Goal: Navigation & Orientation: Find specific page/section

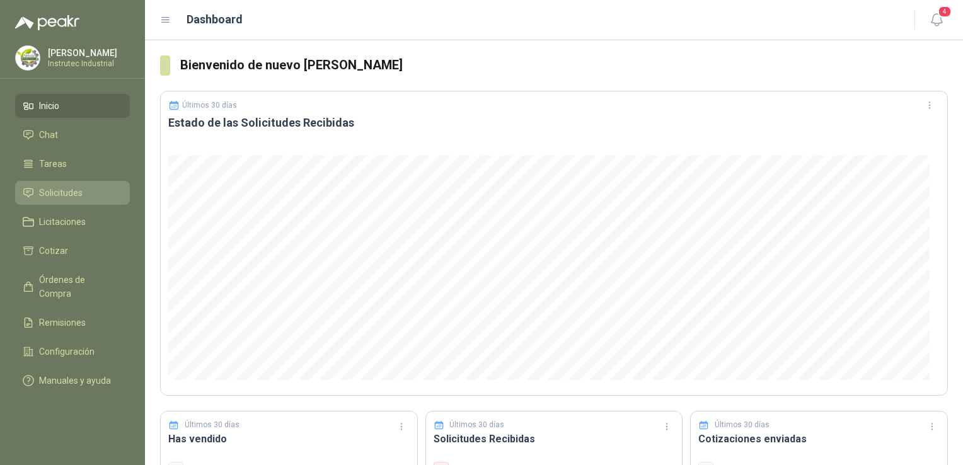
click at [73, 195] on span "Solicitudes" at bounding box center [61, 193] width 44 height 14
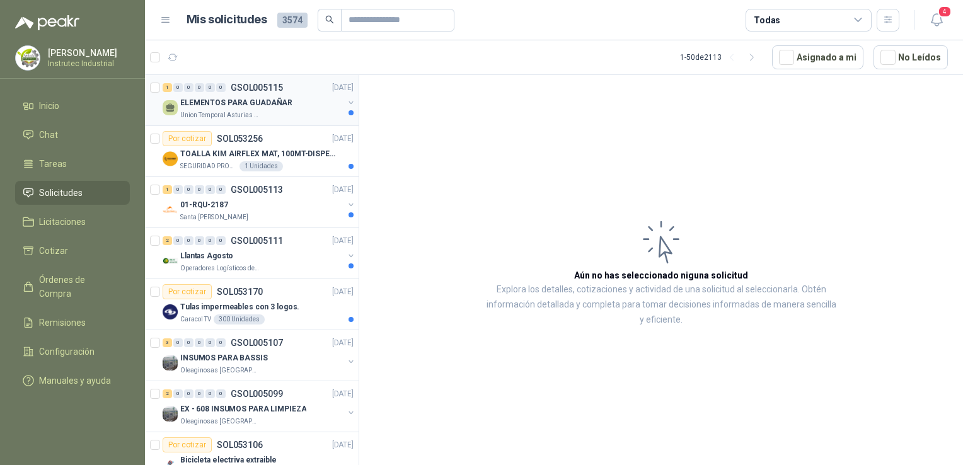
click at [284, 111] on div "Union Temporal Asturias Hogares Felices" at bounding box center [261, 115] width 163 height 10
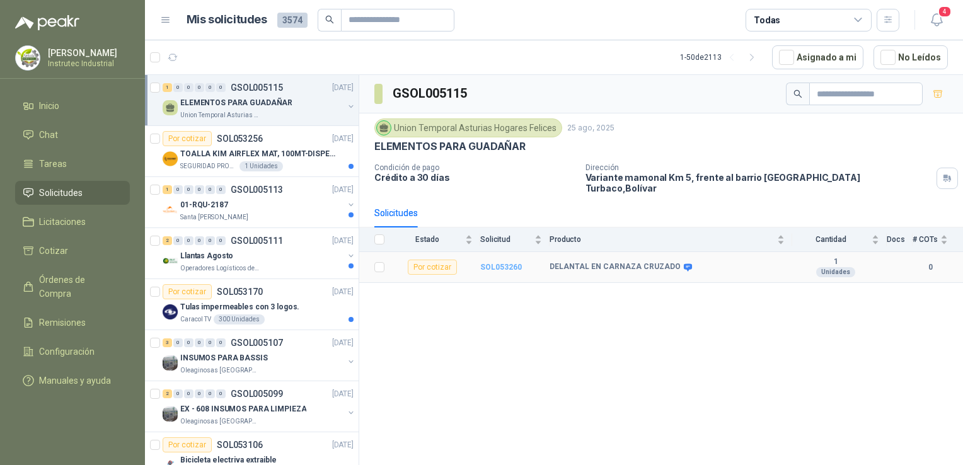
click at [496, 263] on b "SOL053260" at bounding box center [501, 267] width 42 height 9
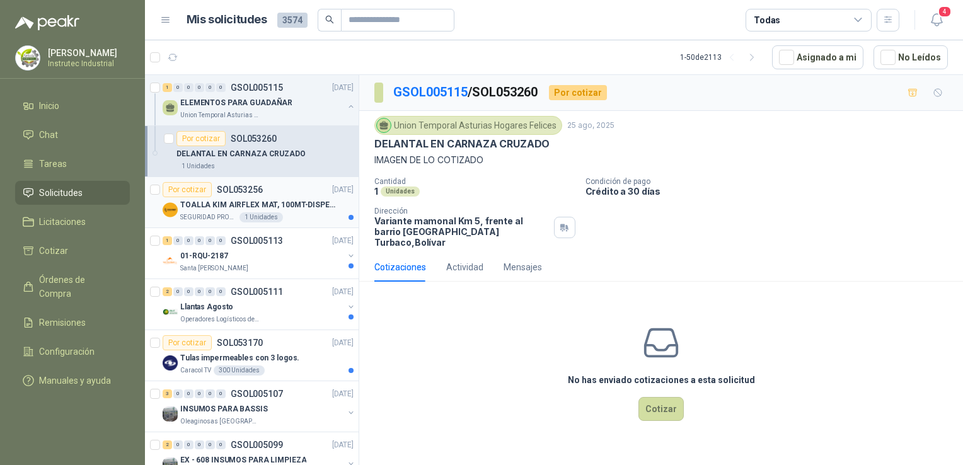
click at [278, 185] on div "Por cotizar SOL053256 [DATE]" at bounding box center [258, 189] width 191 height 15
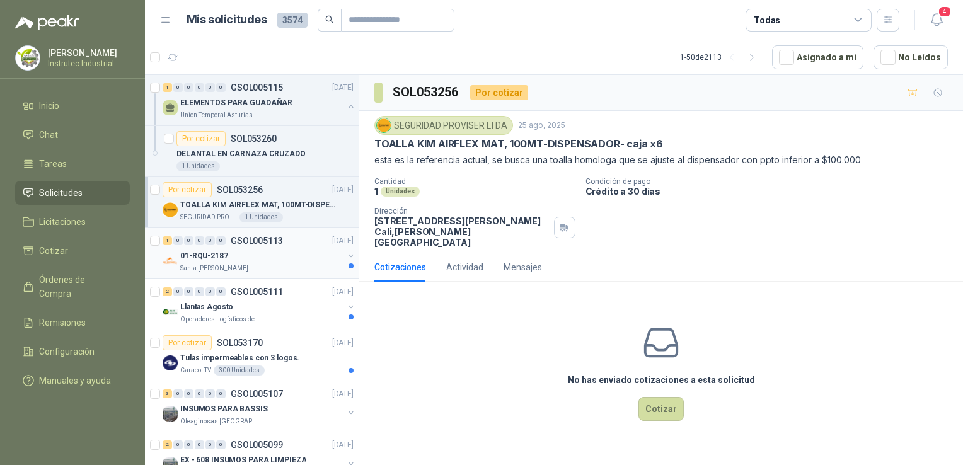
click at [247, 262] on div "01-RQU-2187" at bounding box center [261, 255] width 163 height 15
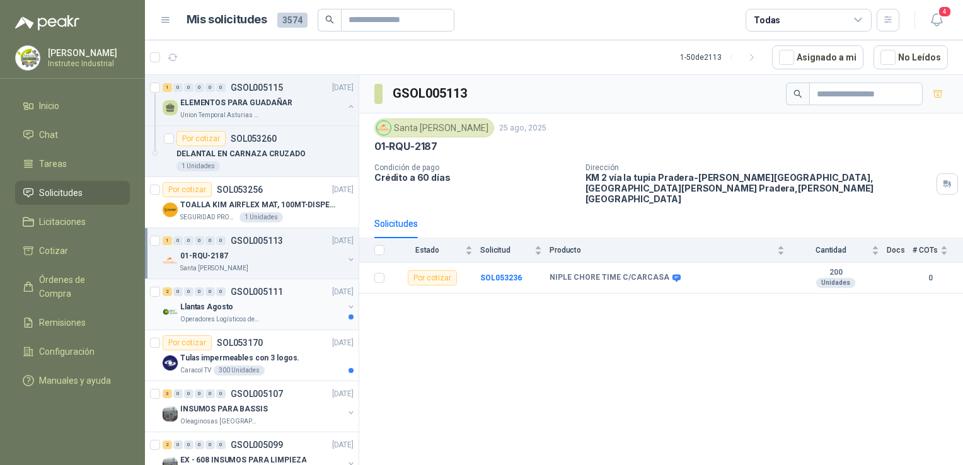
click at [298, 296] on div "2 0 0 0 0 0 GSOL005111 [DATE]" at bounding box center [260, 291] width 194 height 15
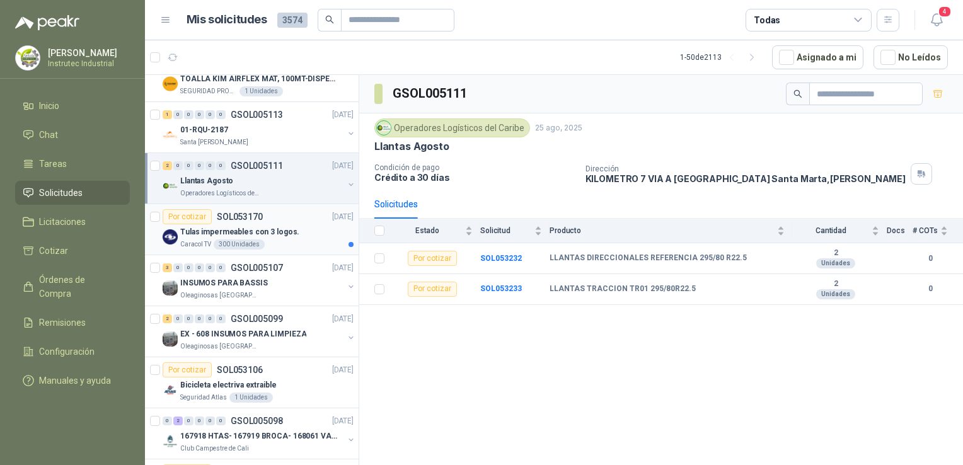
scroll to position [189, 0]
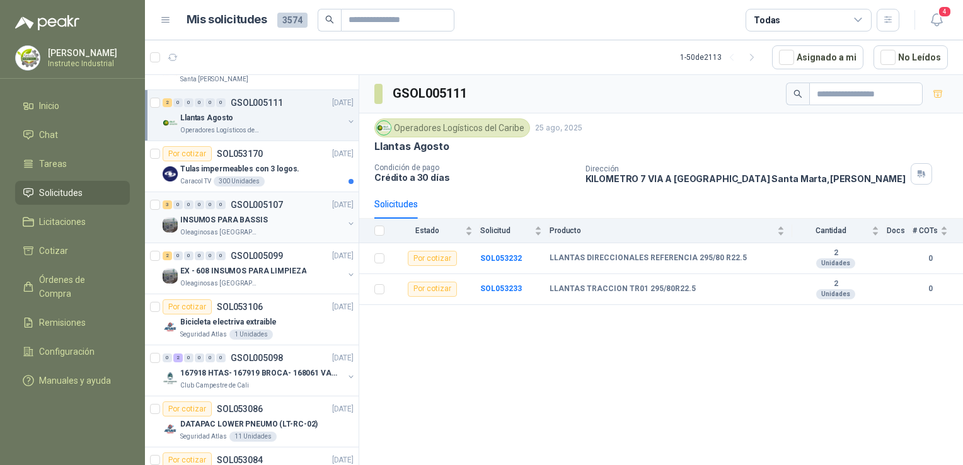
click at [285, 218] on div "INSUMOS PARA BASSIS" at bounding box center [261, 219] width 163 height 15
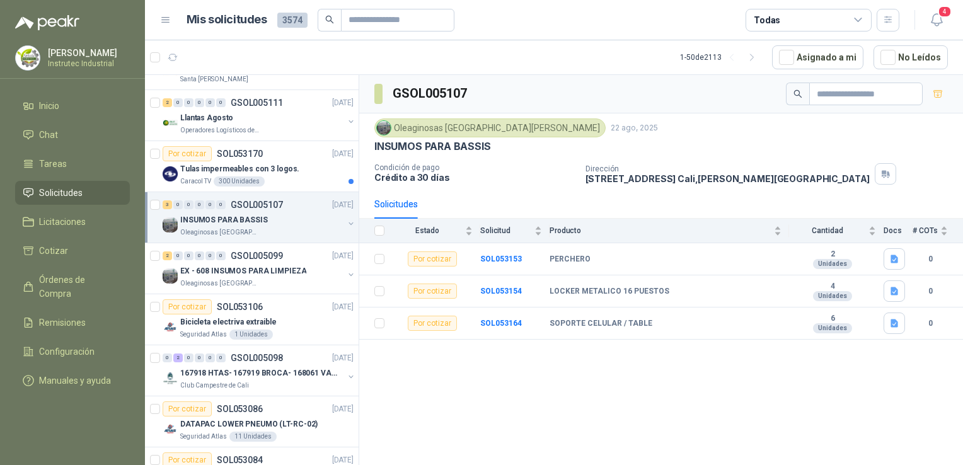
scroll to position [252, 0]
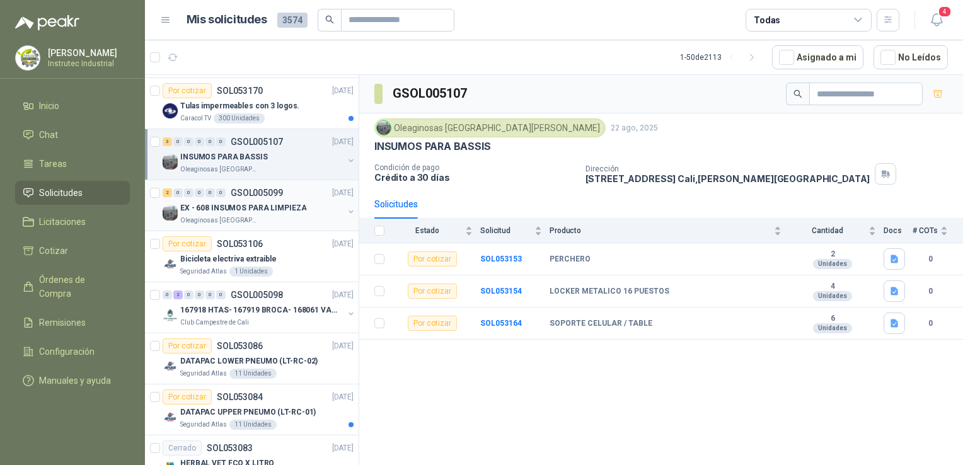
click at [279, 219] on div "Oleaginosas [GEOGRAPHIC_DATA][PERSON_NAME]" at bounding box center [261, 221] width 163 height 10
